Goal: Transaction & Acquisition: Purchase product/service

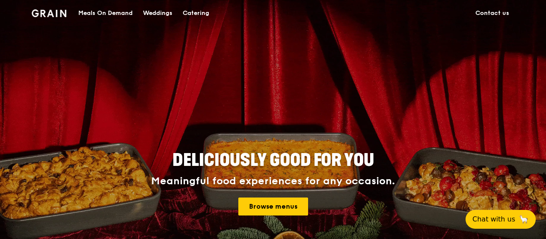
click at [187, 14] on div "Catering" at bounding box center [196, 13] width 27 height 26
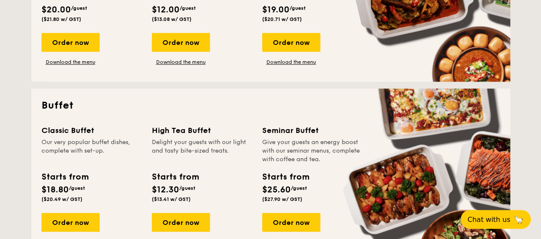
scroll to position [128, 0]
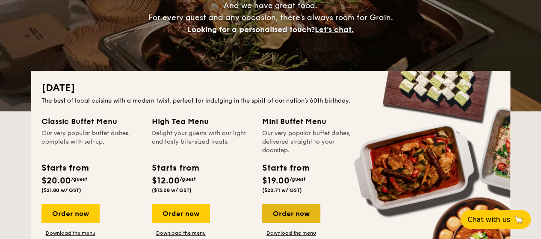
click at [292, 211] on div "Order now" at bounding box center [291, 213] width 58 height 19
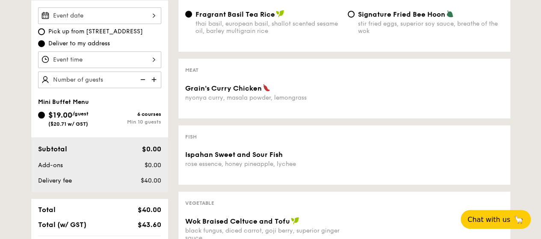
scroll to position [128, 0]
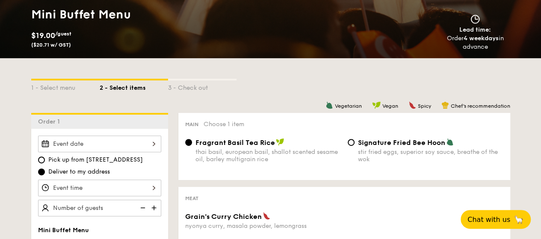
click at [142, 140] on div at bounding box center [99, 144] width 123 height 17
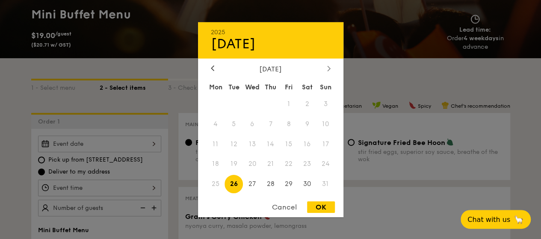
click at [328, 66] on icon at bounding box center [328, 68] width 3 height 6
click at [210, 65] on div at bounding box center [213, 69] width 8 height 8
click at [287, 123] on span "10" at bounding box center [289, 124] width 18 height 18
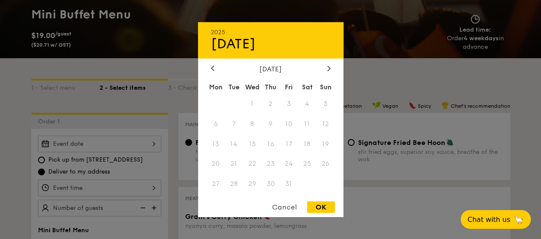
click at [236, 44] on div "Aug 26" at bounding box center [271, 43] width 120 height 16
click at [260, 44] on div "Aug 26" at bounding box center [271, 43] width 120 height 16
drag, startPoint x: 252, startPoint y: 44, endPoint x: 222, endPoint y: 51, distance: 31.2
click at [251, 44] on div "Aug 26" at bounding box center [271, 43] width 120 height 16
click at [211, 67] on icon at bounding box center [212, 68] width 3 height 6
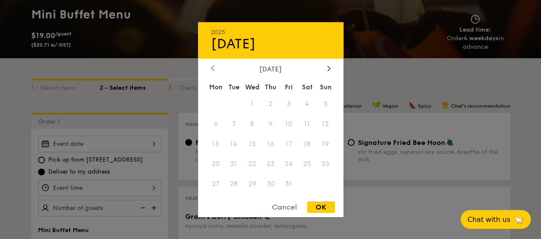
click at [211, 67] on icon at bounding box center [212, 68] width 3 height 6
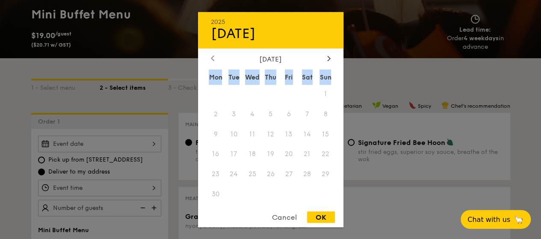
click at [210, 67] on div "June 2025 Mon Tue Wed Thu Fri Sat Sun 1 2 3 4 5 6 7 8 9 10 11 12 13 14 15 16 17…" at bounding box center [270, 130] width 145 height 150
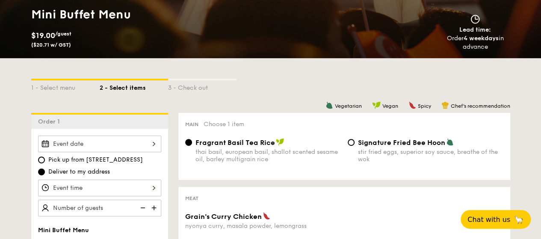
click at [153, 144] on div at bounding box center [99, 144] width 123 height 17
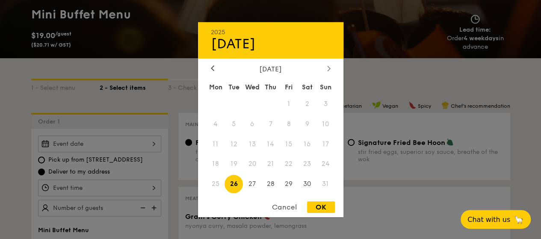
click at [328, 67] on icon at bounding box center [328, 68] width 3 height 6
click at [289, 122] on span "10" at bounding box center [289, 124] width 18 height 18
click at [211, 65] on icon at bounding box center [212, 68] width 3 height 6
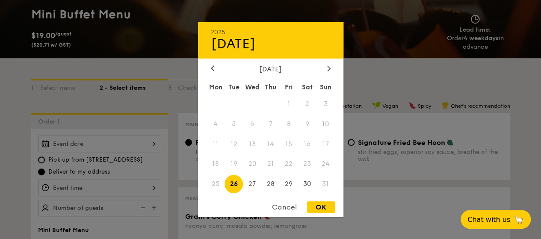
click at [323, 207] on div "OK" at bounding box center [321, 207] width 28 height 12
type input "Aug 26, 2025"
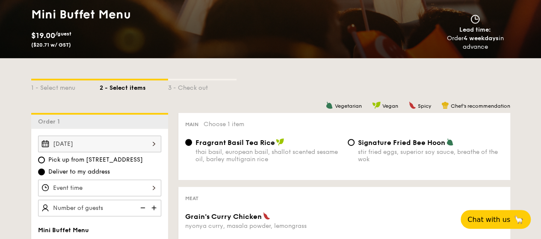
click at [154, 183] on div at bounding box center [99, 188] width 123 height 17
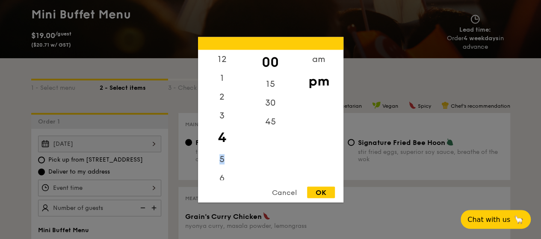
drag, startPoint x: 222, startPoint y: 147, endPoint x: 222, endPoint y: 137, distance: 9.8
click at [222, 137] on div "12 1 2 3 4 5 6 7 8 9 10 11" at bounding box center [222, 115] width 48 height 130
click at [221, 180] on div "6" at bounding box center [222, 181] width 48 height 25
click at [272, 102] on div "30" at bounding box center [270, 105] width 48 height 25
click at [318, 194] on div "OK" at bounding box center [321, 192] width 28 height 12
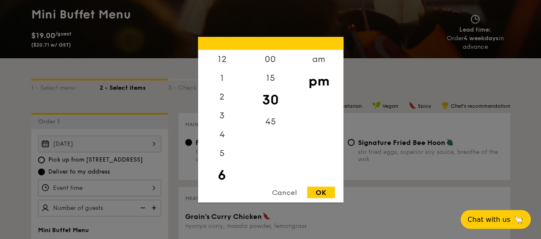
type input "6:30PM"
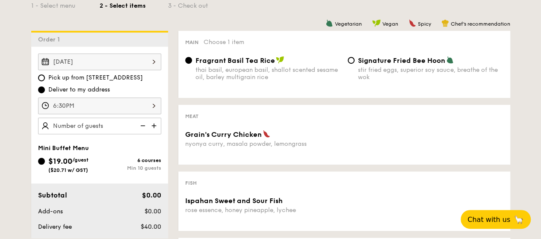
scroll to position [214, 0]
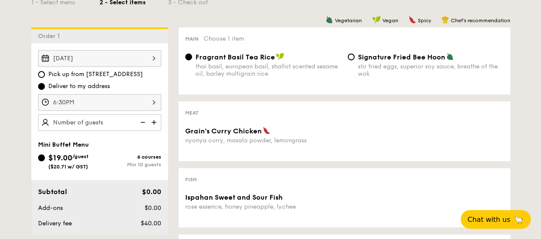
click at [154, 121] on img at bounding box center [154, 122] width 13 height 16
type input "25 guests"
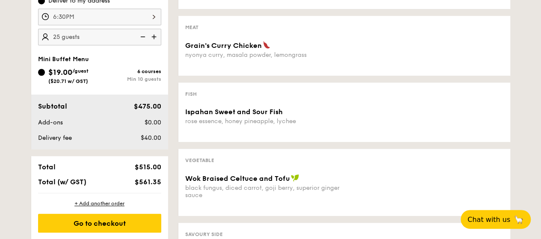
scroll to position [342, 0]
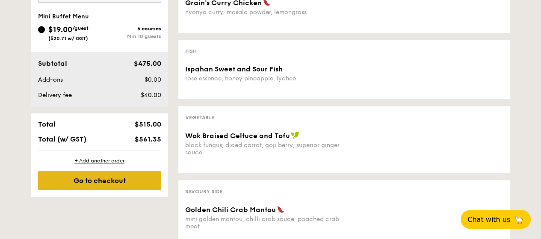
click at [131, 179] on div "Go to checkout" at bounding box center [99, 180] width 123 height 19
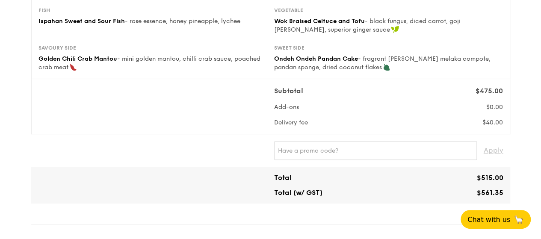
scroll to position [171, 0]
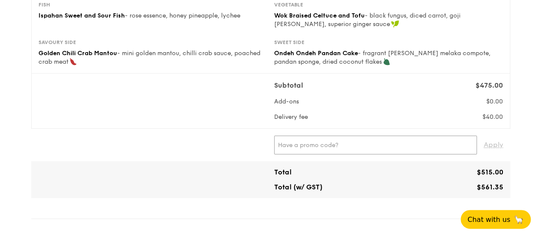
click at [286, 145] on input "text" at bounding box center [375, 145] width 203 height 19
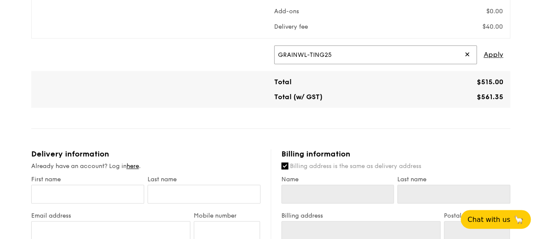
scroll to position [214, 0]
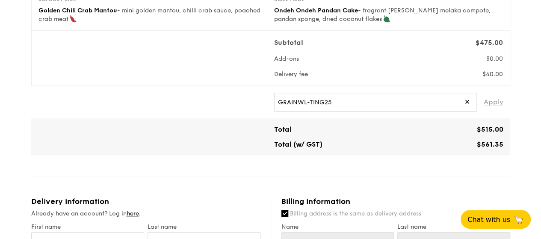
click at [496, 101] on span "Apply" at bounding box center [494, 102] width 20 height 19
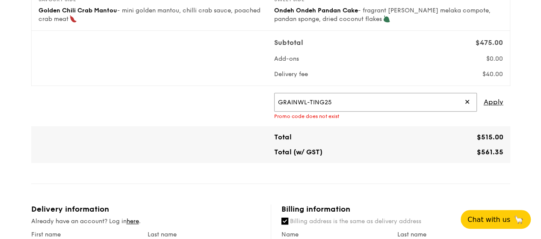
click at [297, 98] on input "GRAINWL-TING25" at bounding box center [375, 102] width 203 height 19
type input "GRAINXWL-TING25"
click at [495, 101] on span "Apply" at bounding box center [494, 102] width 20 height 19
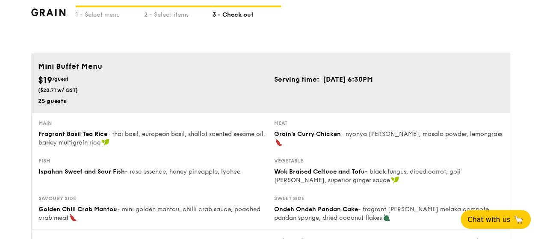
scroll to position [0, 0]
